Goal: Task Accomplishment & Management: Complete application form

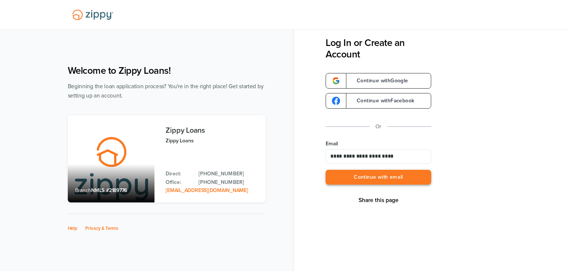
type input "**********"
click at [370, 177] on button "Continue with email" at bounding box center [379, 177] width 106 height 15
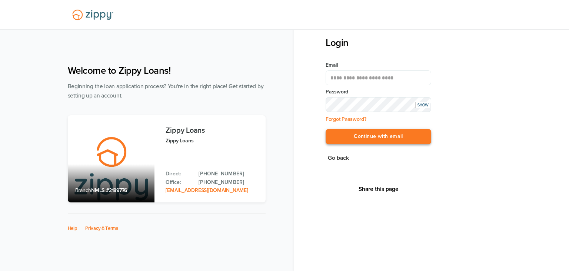
click at [381, 136] on button "Continue with email" at bounding box center [379, 136] width 106 height 15
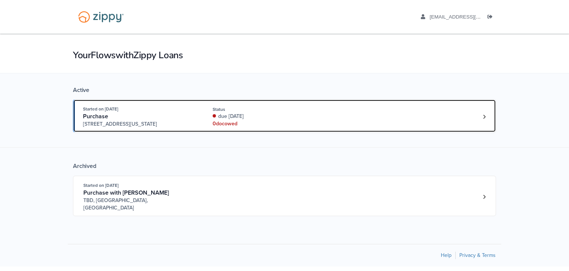
click at [275, 119] on div "due [DATE]" at bounding box center [262, 116] width 99 height 7
